Goal: Navigation & Orientation: Find specific page/section

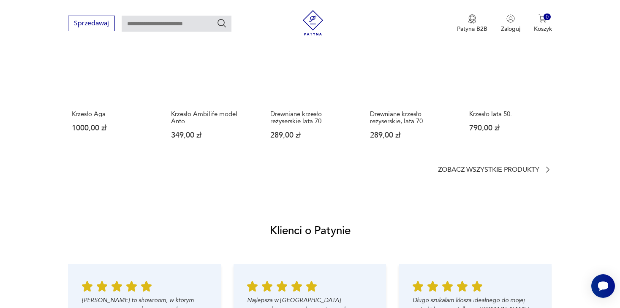
scroll to position [718, 0]
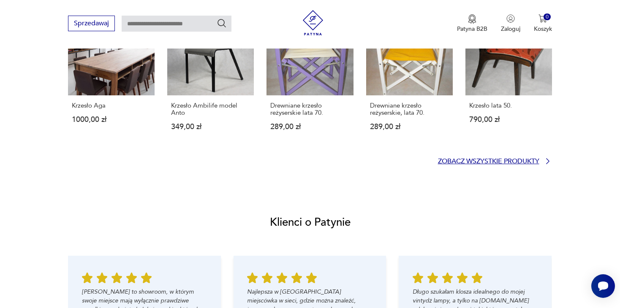
click at [494, 162] on p "Zobacz wszystkie produkty" at bounding box center [488, 161] width 101 height 5
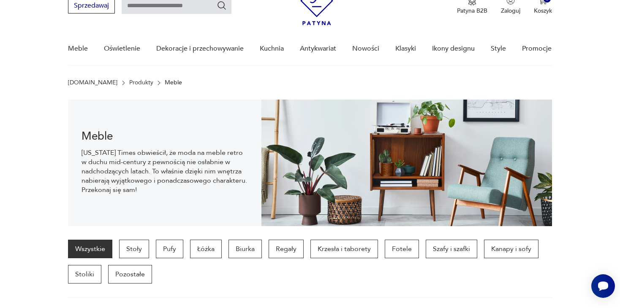
scroll to position [54, 0]
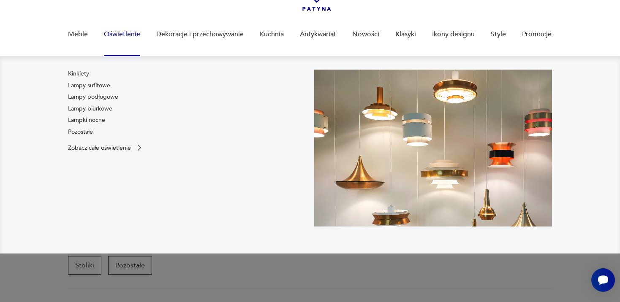
click at [117, 37] on link "Oświetlenie" at bounding box center [122, 34] width 36 height 33
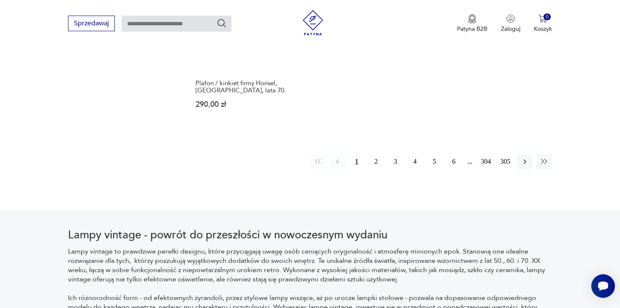
scroll to position [1321, 0]
